Goal: Transaction & Acquisition: Purchase product/service

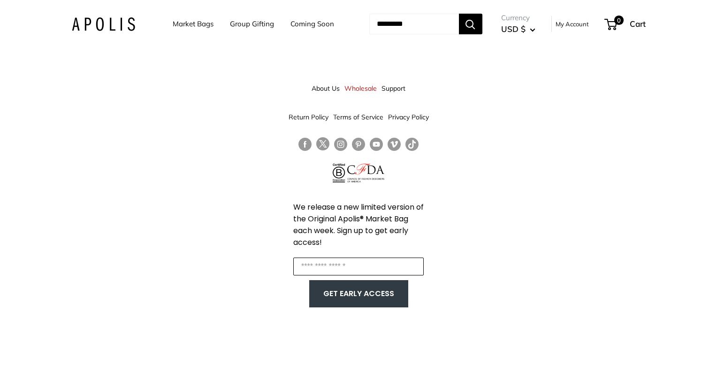
click at [344, 264] on input "Enter your email" at bounding box center [358, 266] width 131 height 18
drag, startPoint x: 387, startPoint y: 266, endPoint x: 257, endPoint y: 280, distance: 131.3
click at [257, 280] on div "**********" at bounding box center [358, 196] width 717 height 392
click input "******" at bounding box center [0, 0] width 0 height 0
drag, startPoint x: 481, startPoint y: 204, endPoint x: 327, endPoint y: 264, distance: 164.9
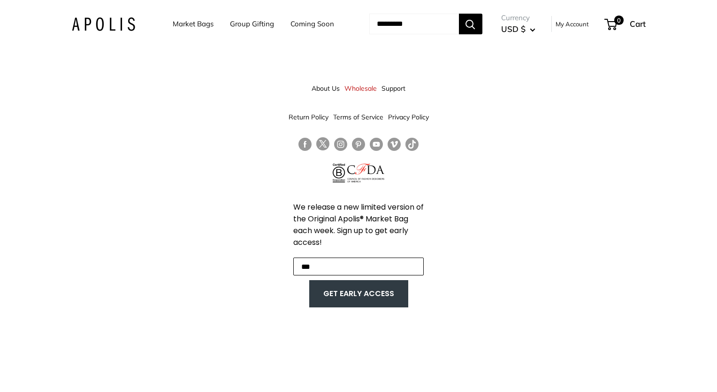
click at [327, 264] on input "***" at bounding box center [358, 266] width 131 height 18
type input "**********"
click at [362, 292] on button "GET EARLY ACCESS" at bounding box center [359, 294] width 80 height 18
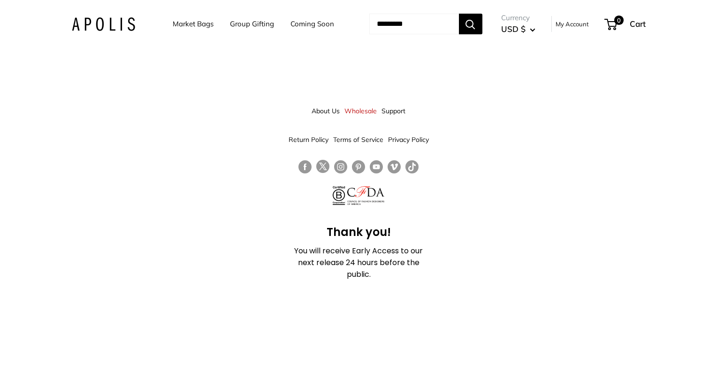
click at [191, 20] on link "Market Bags" at bounding box center [193, 23] width 41 height 13
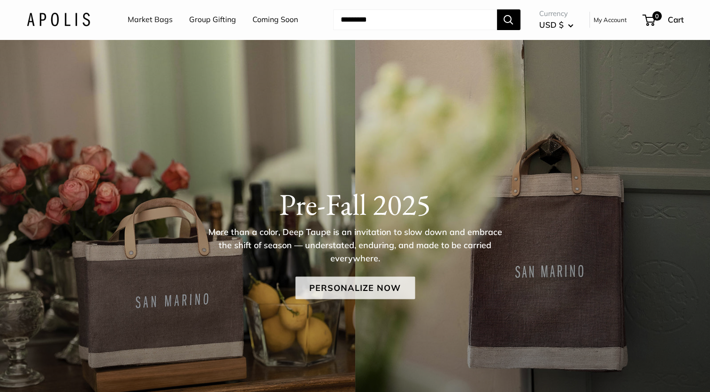
click at [351, 288] on link "Personalize Now" at bounding box center [355, 288] width 120 height 23
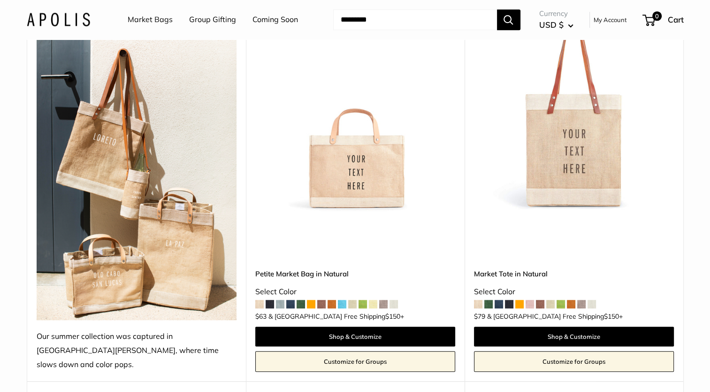
scroll to position [843, 0]
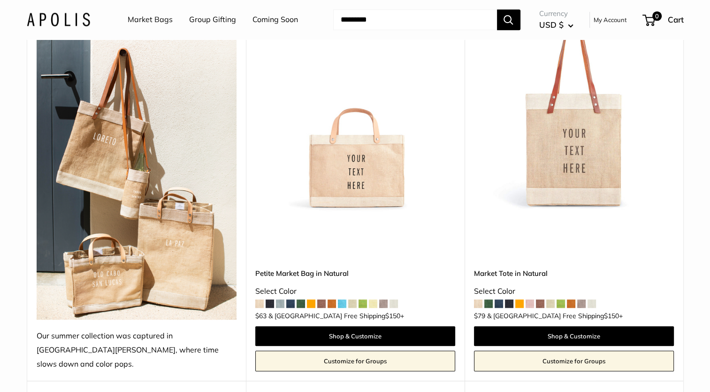
click at [310, 299] on span at bounding box center [311, 303] width 8 height 8
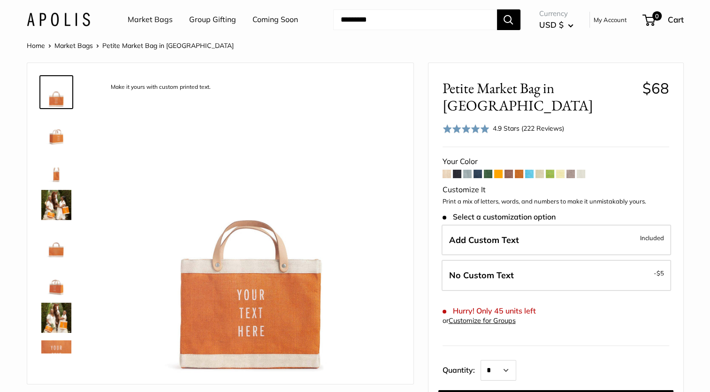
click at [447, 170] on span at bounding box center [447, 174] width 8 height 8
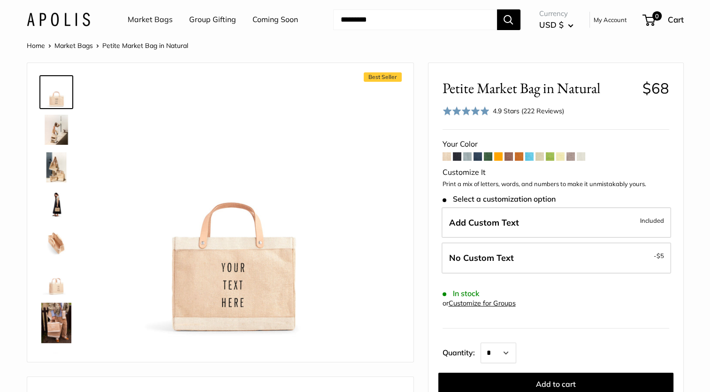
click at [478, 157] on span at bounding box center [478, 156] width 8 height 8
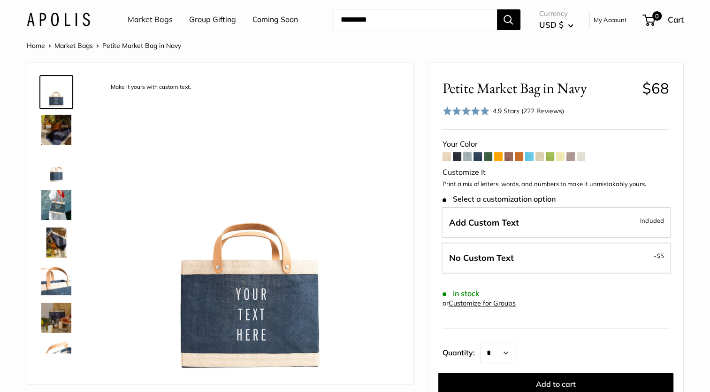
click at [447, 159] on span at bounding box center [447, 156] width 8 height 8
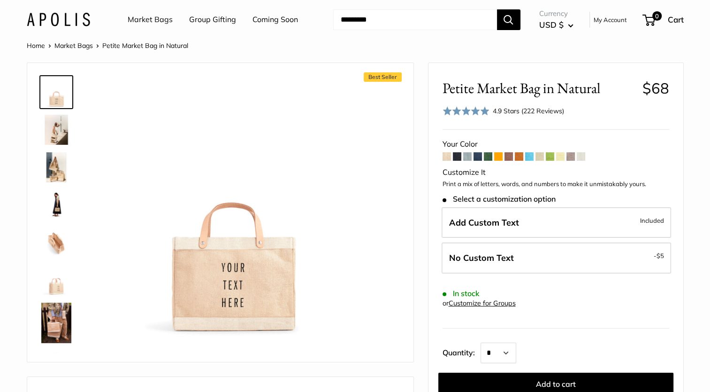
click at [541, 157] on span at bounding box center [540, 156] width 8 height 8
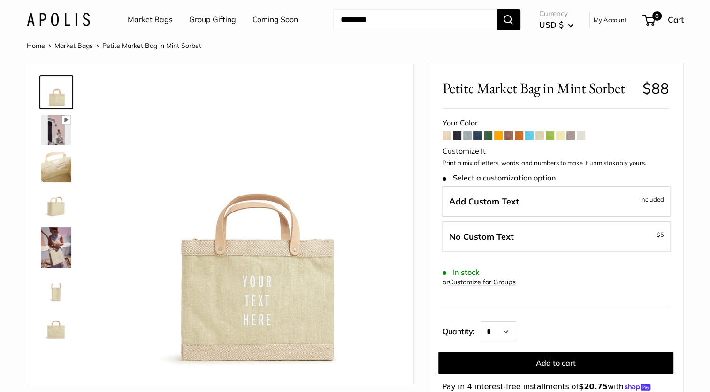
click at [447, 134] on span at bounding box center [447, 135] width 8 height 8
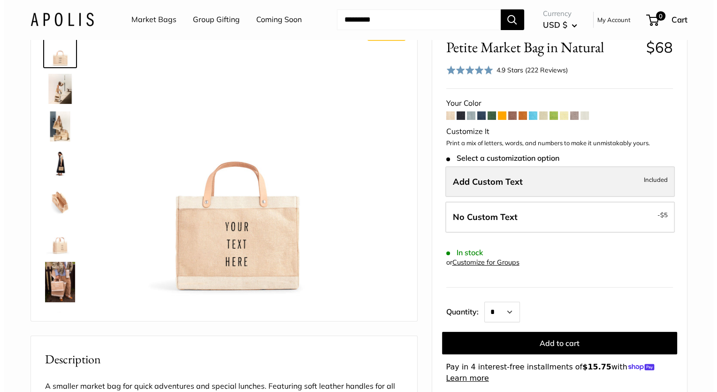
scroll to position [41, 0]
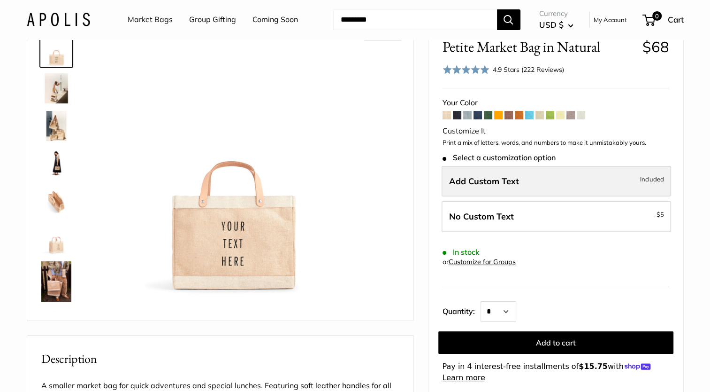
click at [568, 184] on label "Add Custom Text Included" at bounding box center [557, 181] width 230 height 31
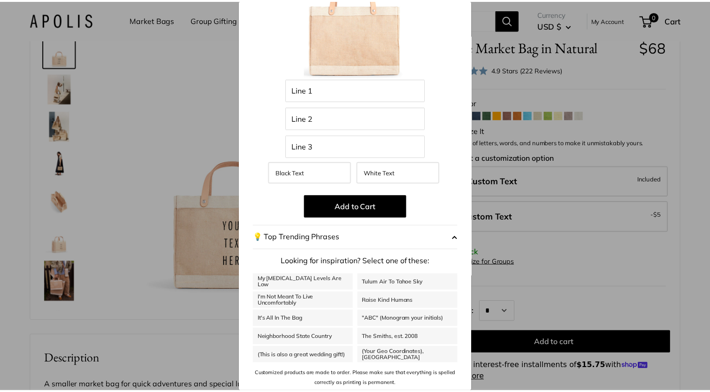
scroll to position [0, 0]
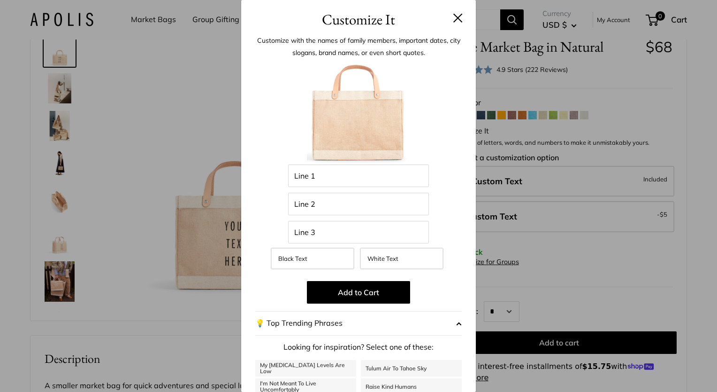
click at [454, 16] on button at bounding box center [458, 17] width 9 height 9
